Goal: Task Accomplishment & Management: Manage account settings

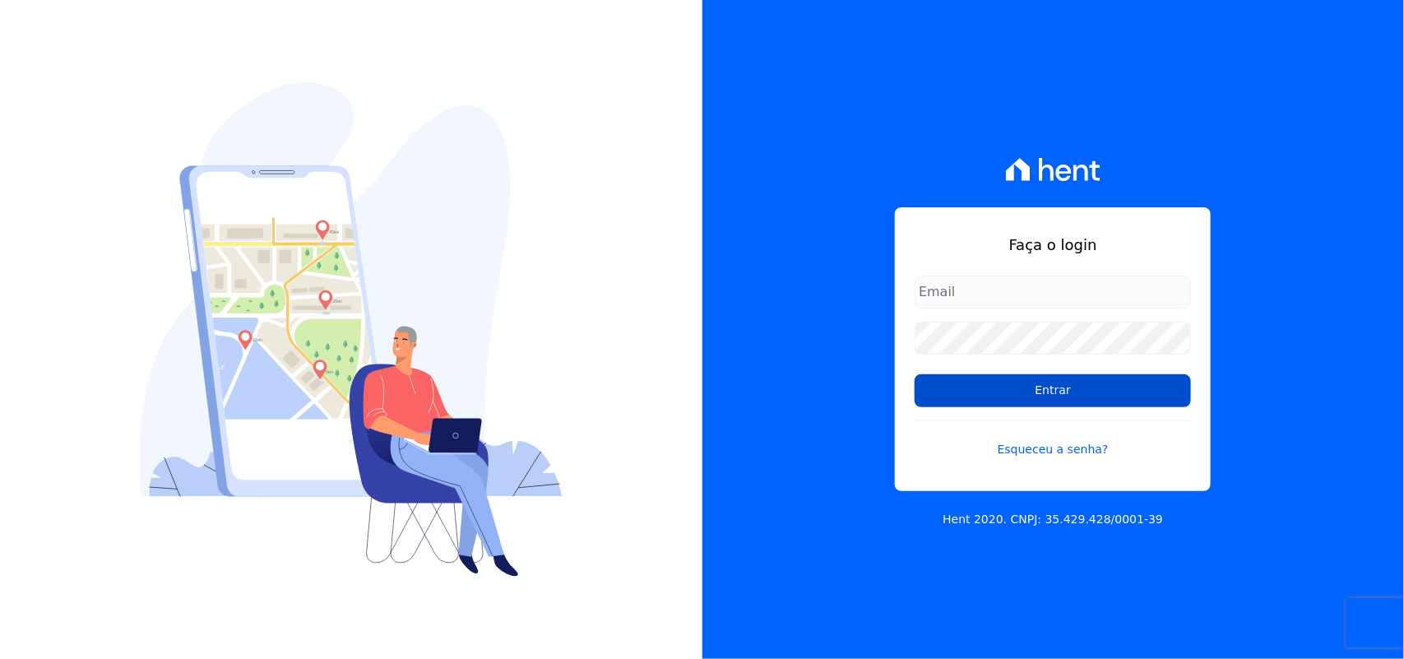
type input "[PERSON_NAME][EMAIL_ADDRESS][PERSON_NAME][DOMAIN_NAME]"
click at [1140, 388] on input "Entrar" at bounding box center [1052, 390] width 276 height 33
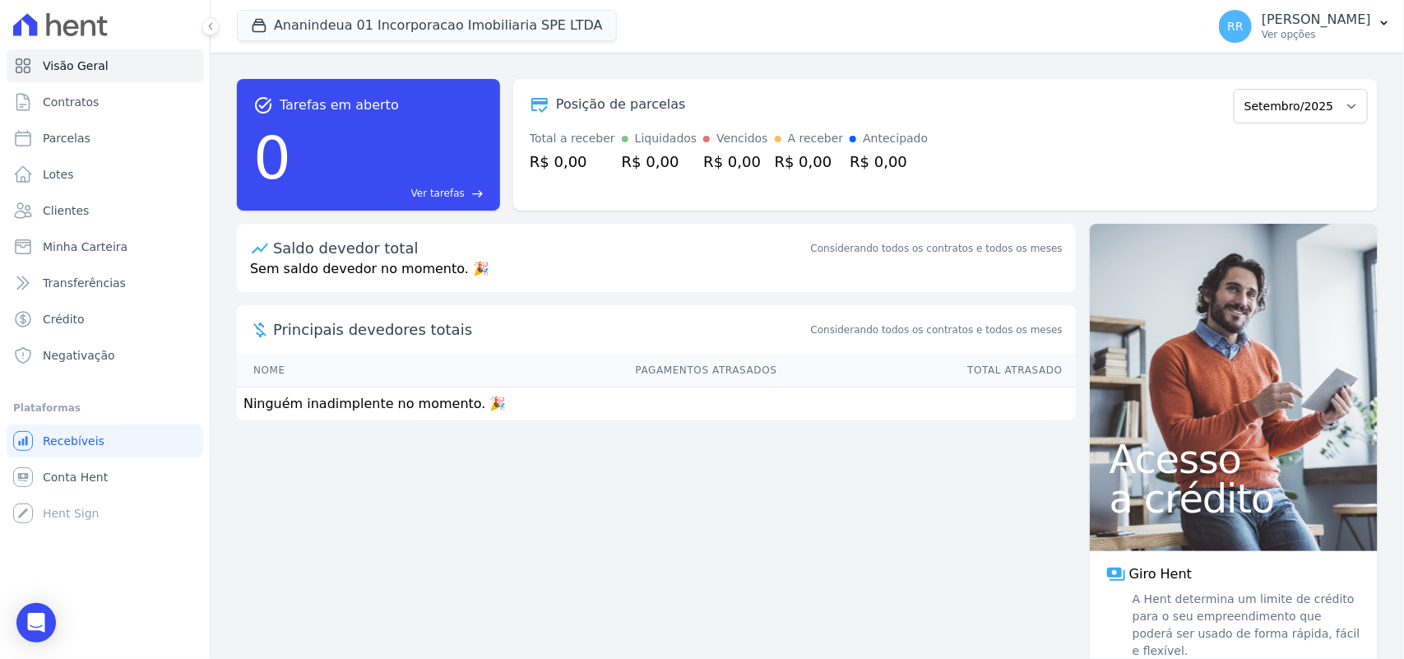
click at [714, 437] on div "Saldo devedor total Considerando todos os contratos e todos os meses Sem saldo …" at bounding box center [656, 336] width 839 height 224
